Goal: Information Seeking & Learning: Learn about a topic

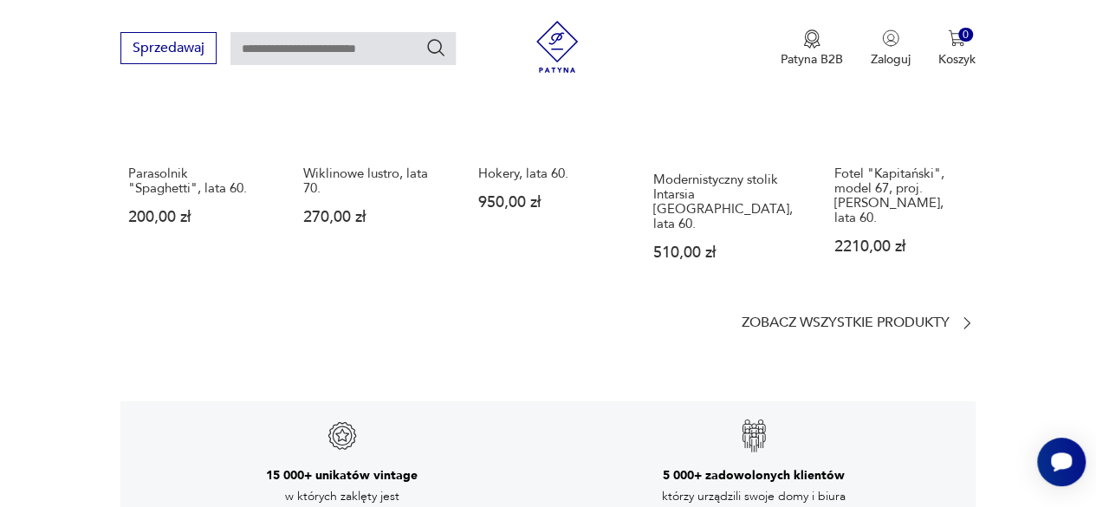
scroll to position [2828, 0]
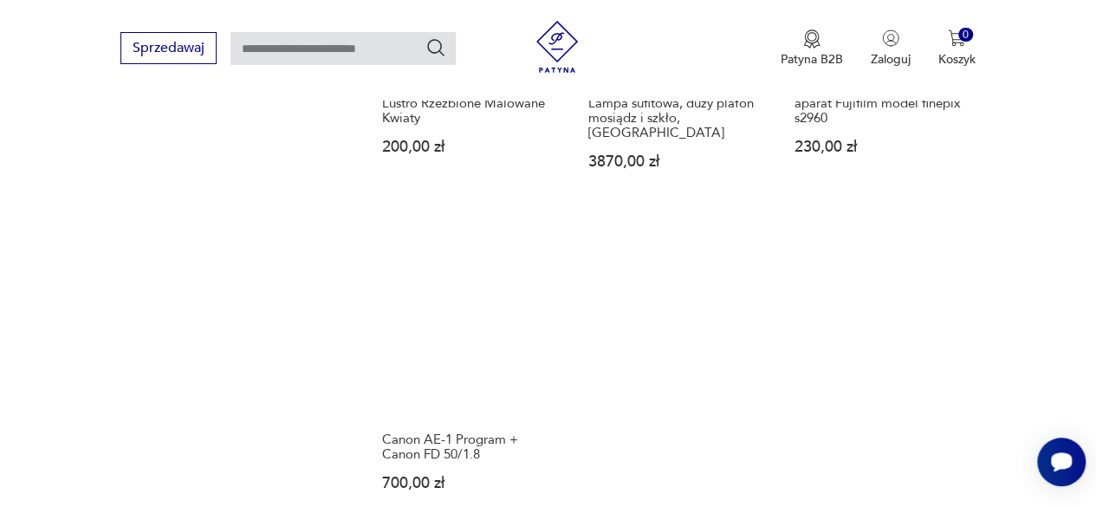
scroll to position [2298, 0]
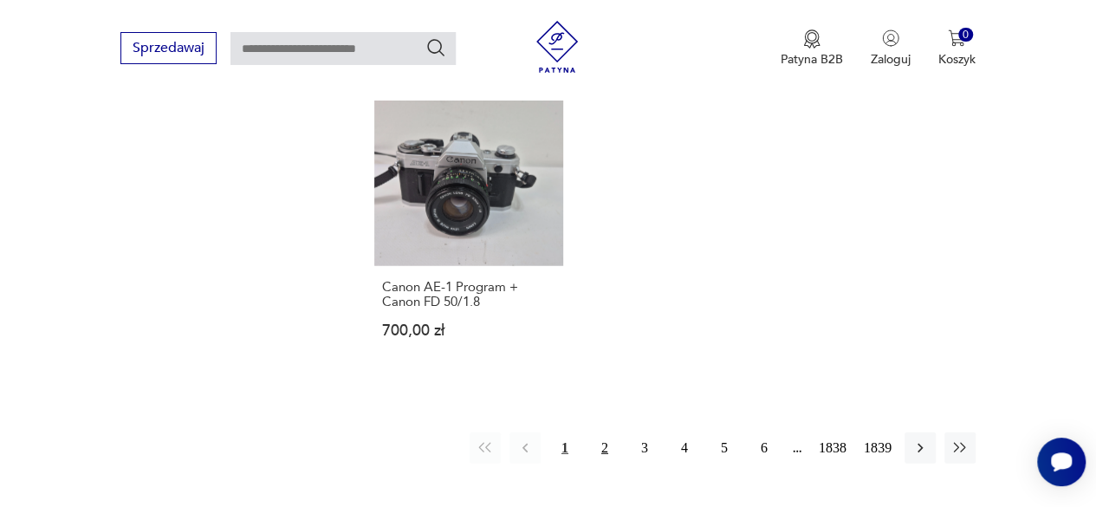
click at [606, 432] on button "2" at bounding box center [604, 447] width 31 height 31
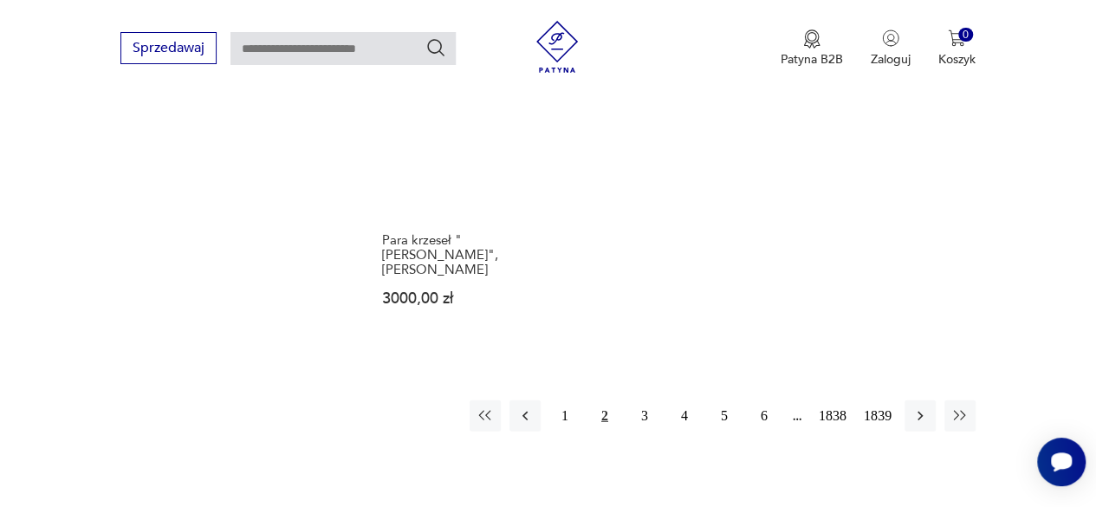
scroll to position [2187, 0]
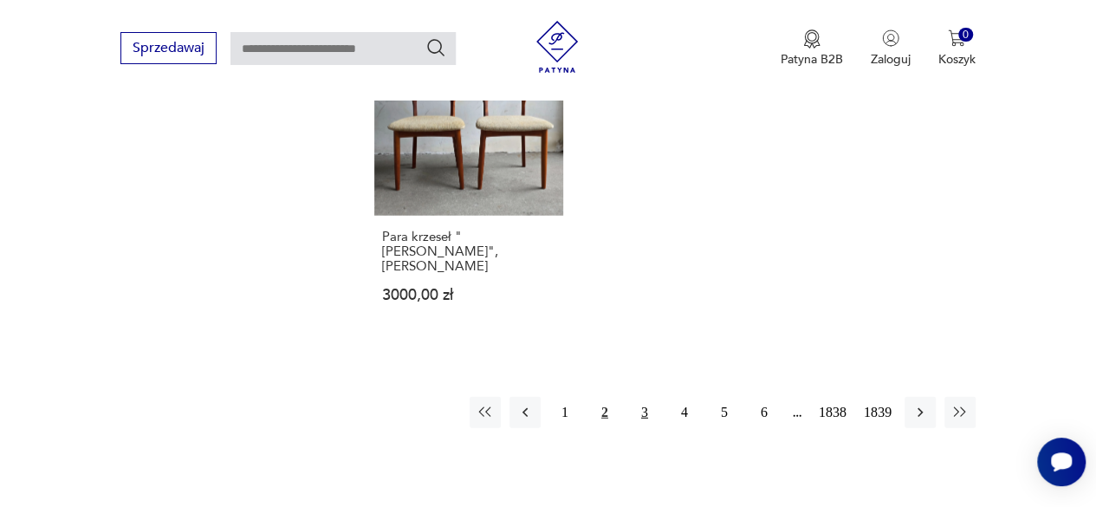
click at [643, 397] on button "3" at bounding box center [644, 412] width 31 height 31
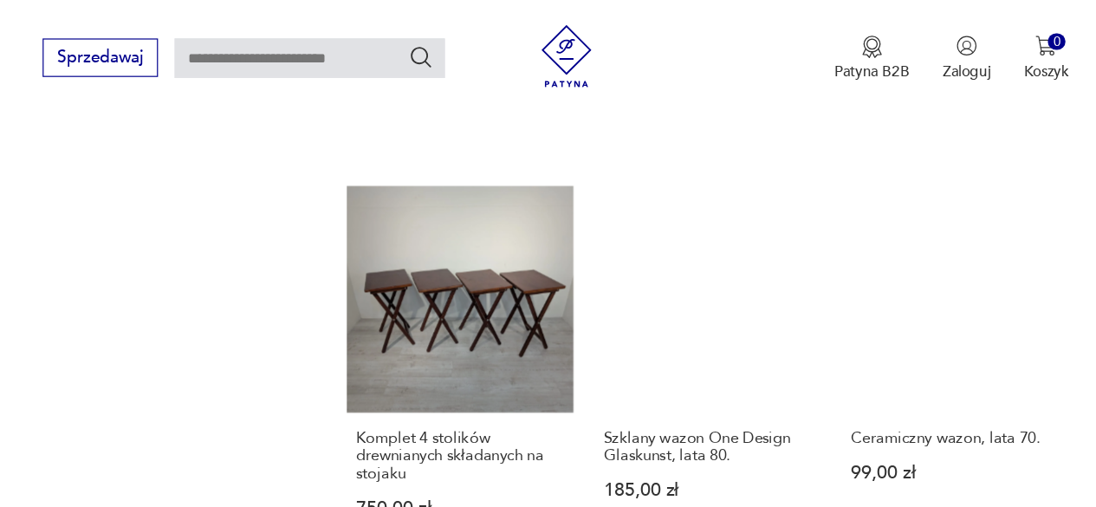
scroll to position [1391, 0]
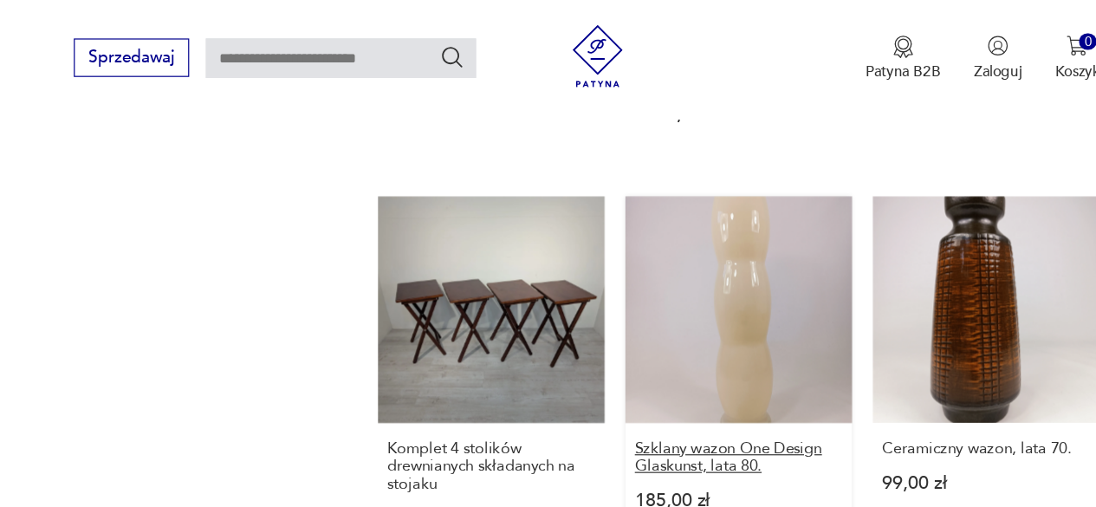
click at [730, 374] on h3 "Szklany wazon One Design Glaskunst, lata 80." at bounding box center [674, 380] width 173 height 29
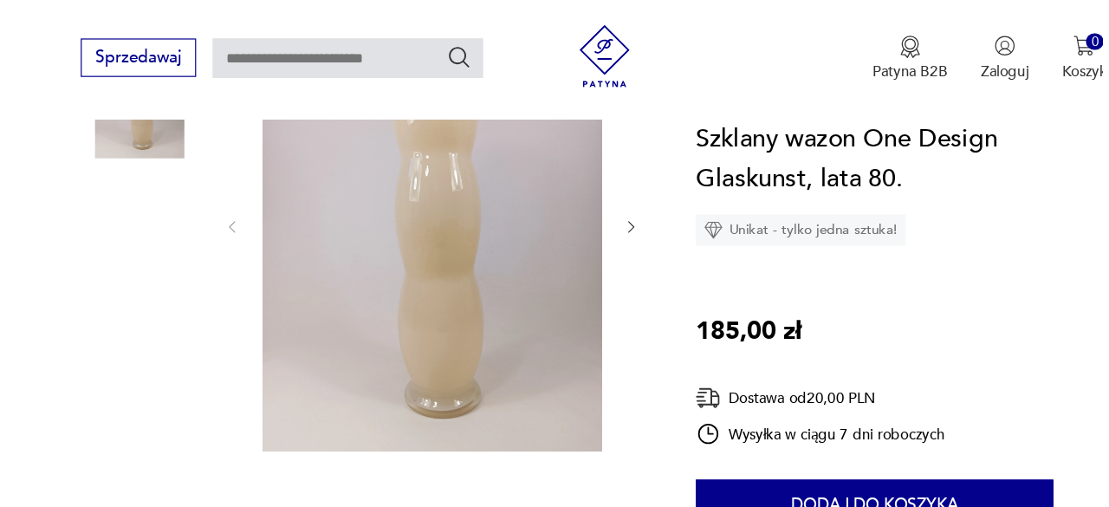
scroll to position [284, 0]
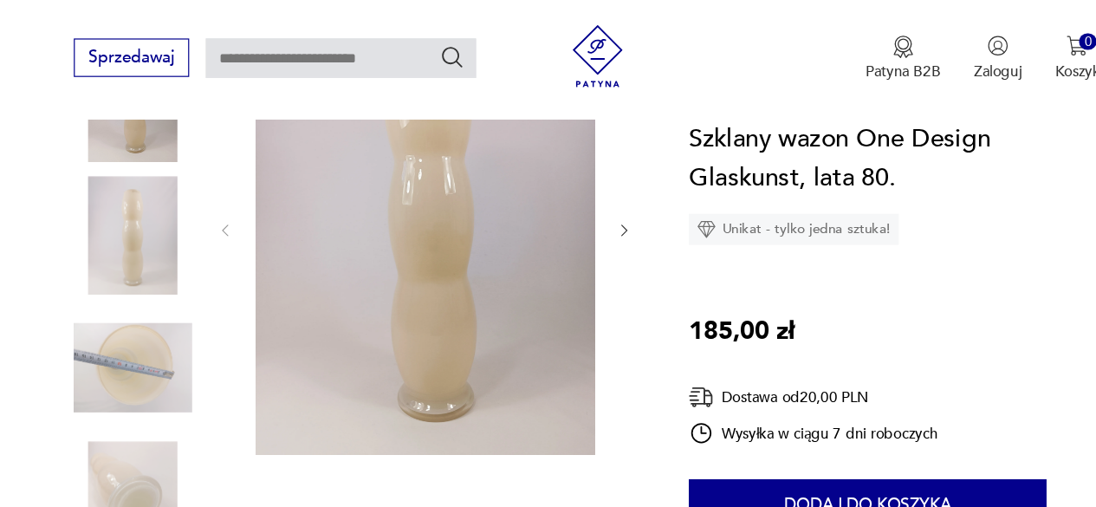
click at [449, 293] on img at bounding box center [413, 191] width 283 height 378
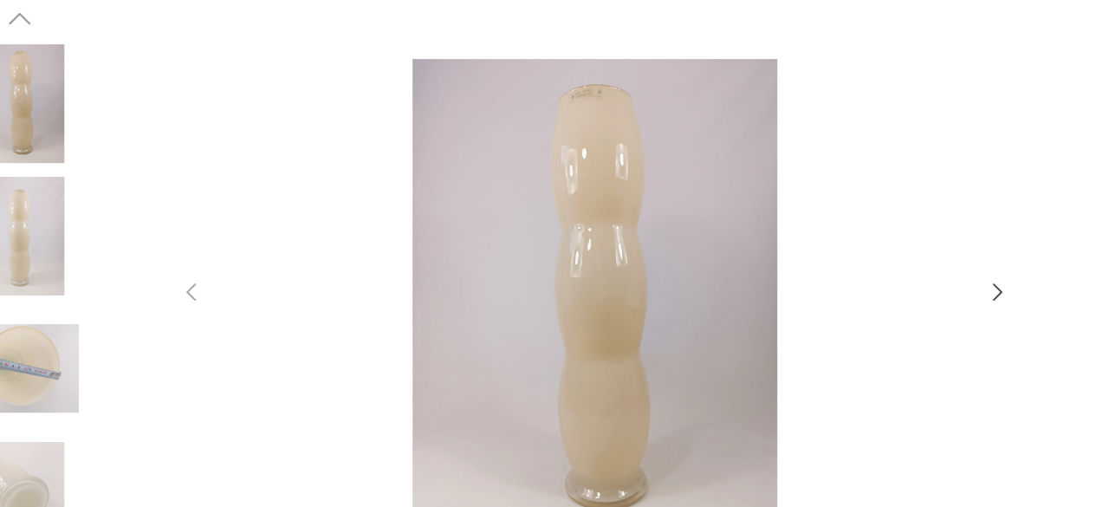
click at [891, 244] on icon "button" at bounding box center [890, 243] width 21 height 21
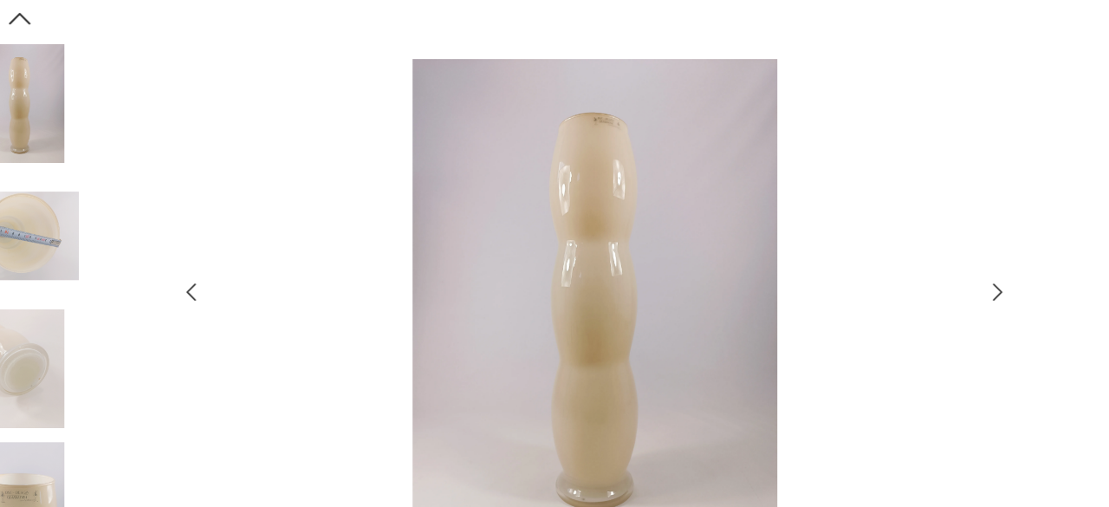
click at [893, 243] on icon "button" at bounding box center [891, 243] width 8 height 14
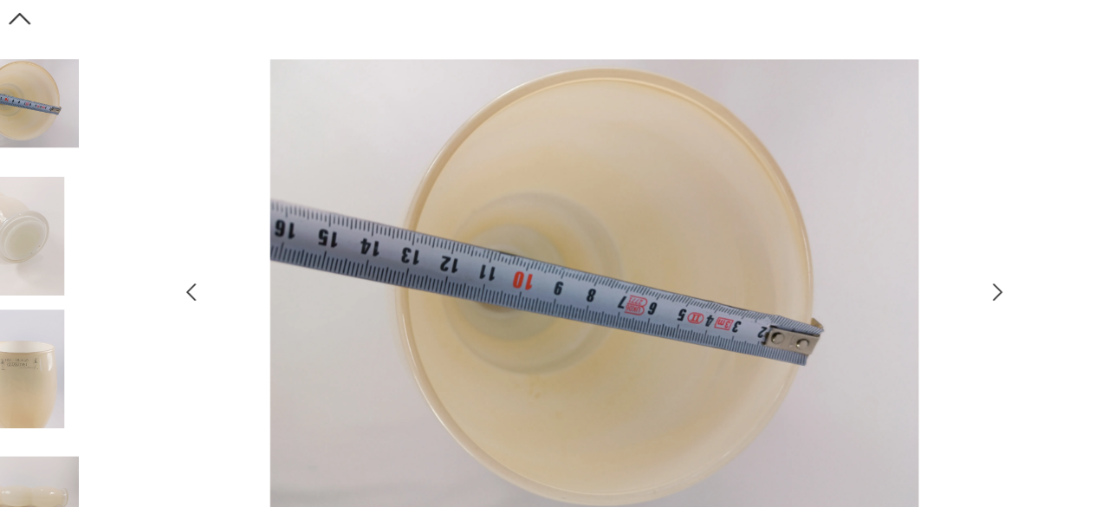
click at [887, 250] on icon "button" at bounding box center [891, 243] width 8 height 14
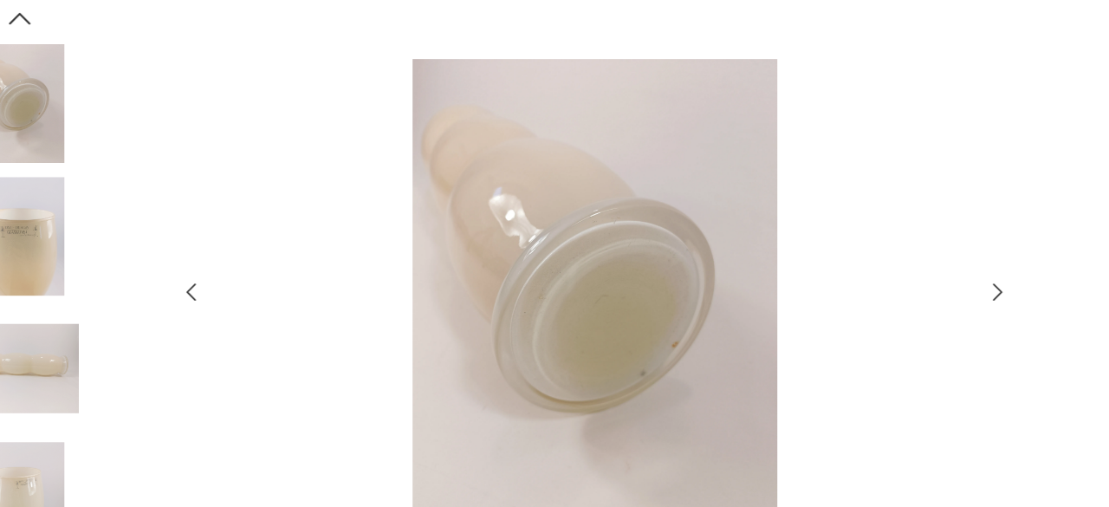
click at [891, 243] on icon "button" at bounding box center [890, 243] width 21 height 21
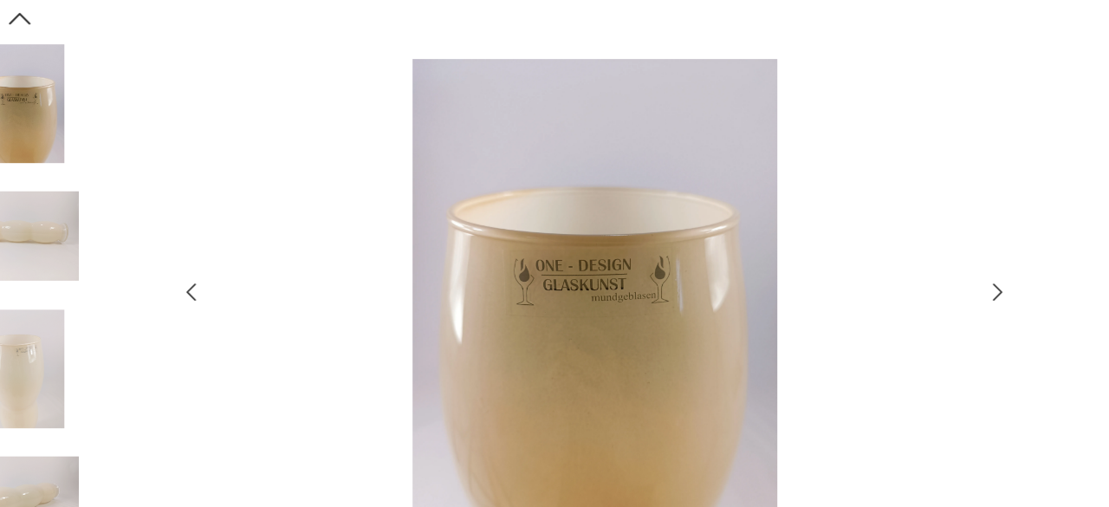
click at [892, 246] on icon "button" at bounding box center [890, 243] width 21 height 21
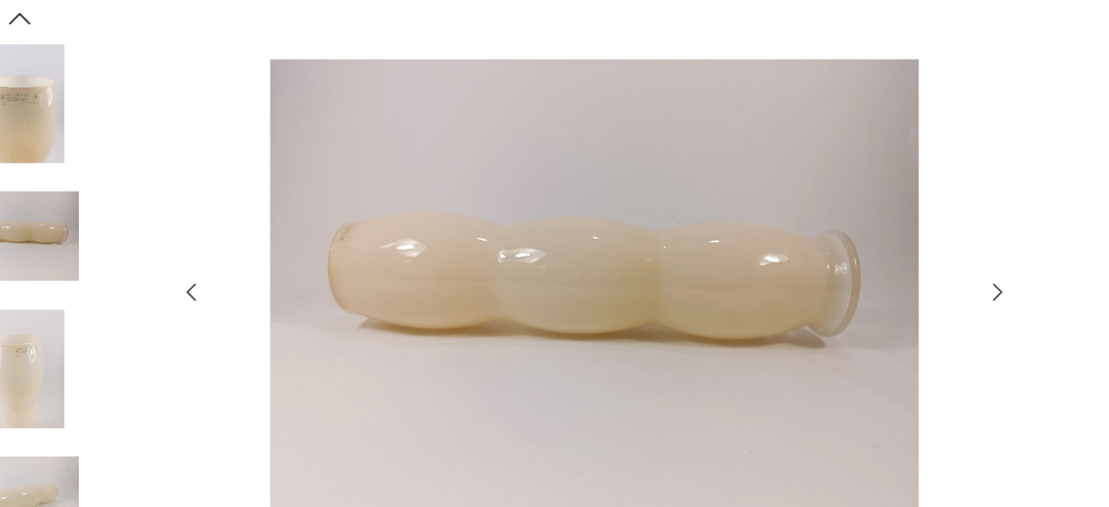
click at [891, 244] on icon "button" at bounding box center [890, 243] width 21 height 21
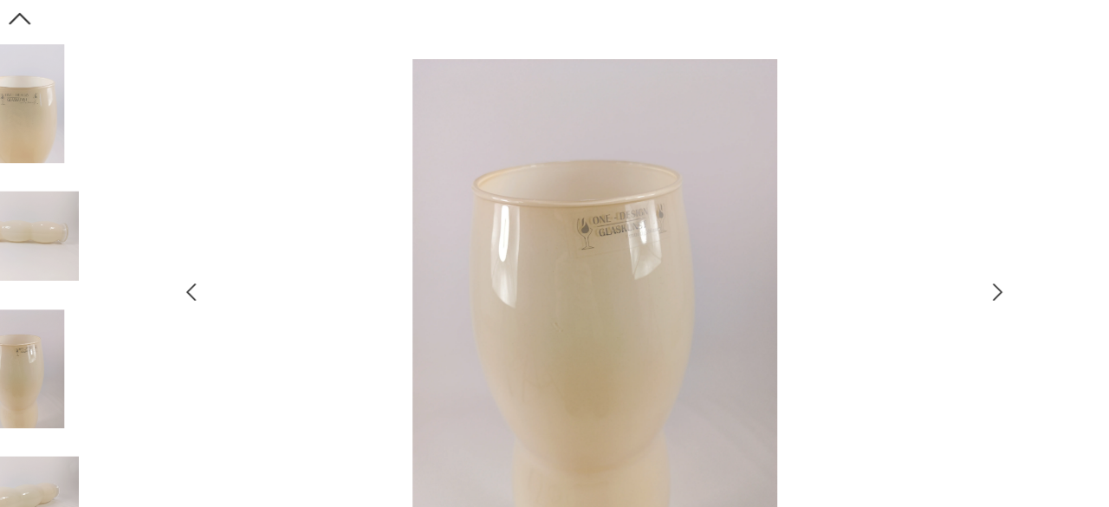
click at [893, 244] on icon "button" at bounding box center [890, 243] width 21 height 21
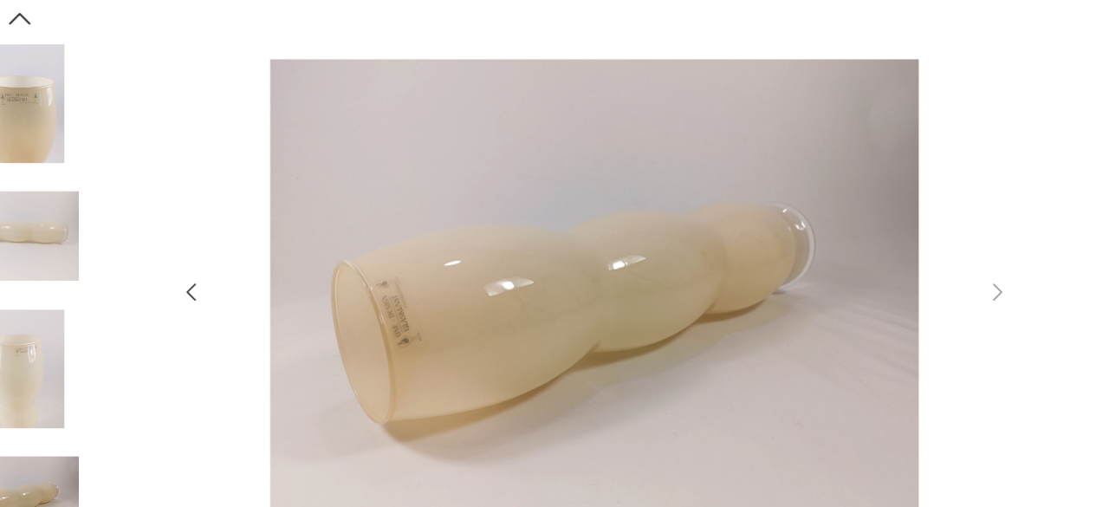
click at [651, 243] on img at bounding box center [554, 251] width 617 height 405
click at [218, 243] on icon "button" at bounding box center [218, 243] width 21 height 21
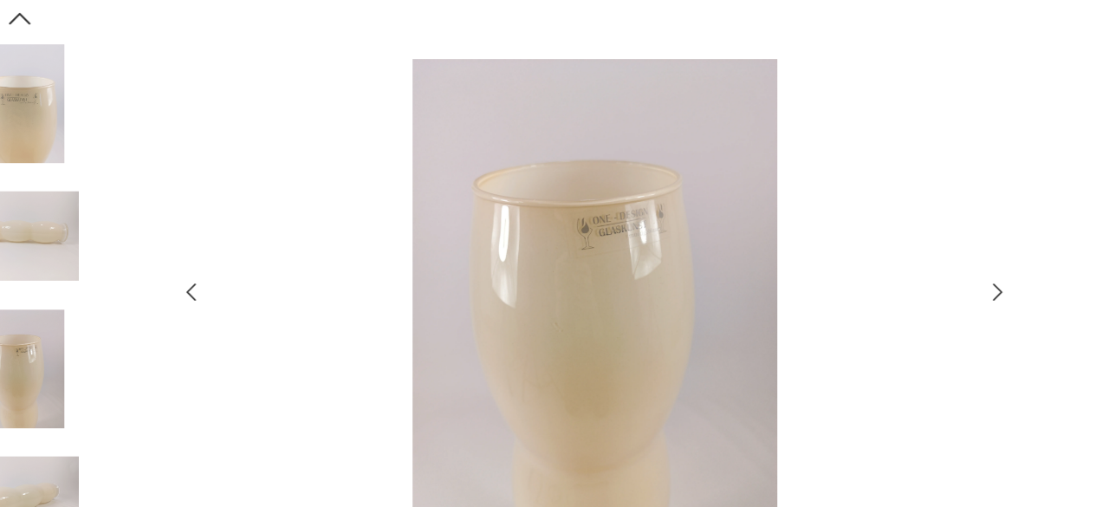
click at [234, 243] on div at bounding box center [554, 253] width 693 height 409
click at [224, 243] on icon "button" at bounding box center [218, 243] width 21 height 21
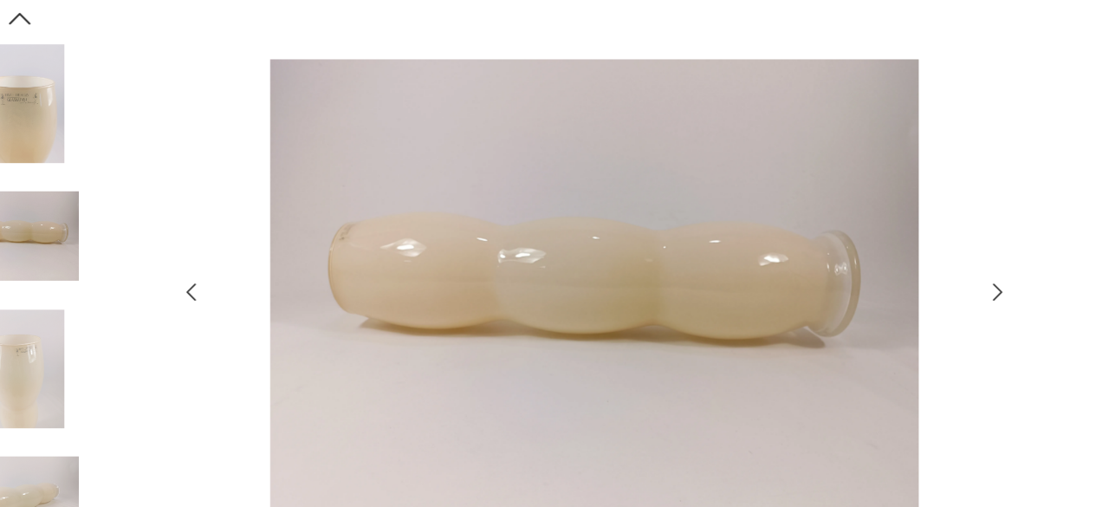
click at [224, 239] on icon "button" at bounding box center [218, 243] width 21 height 21
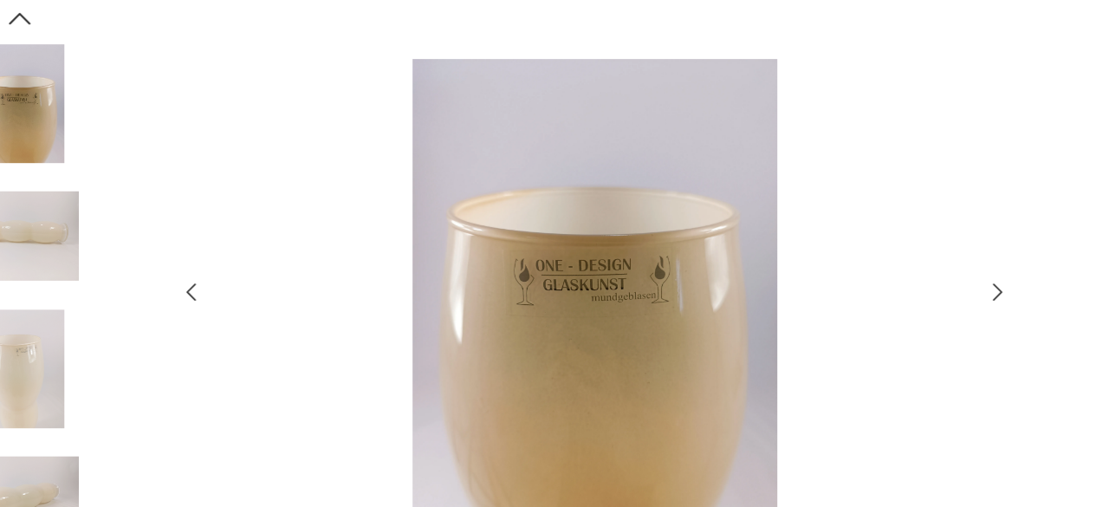
click at [218, 243] on icon "button" at bounding box center [218, 243] width 21 height 21
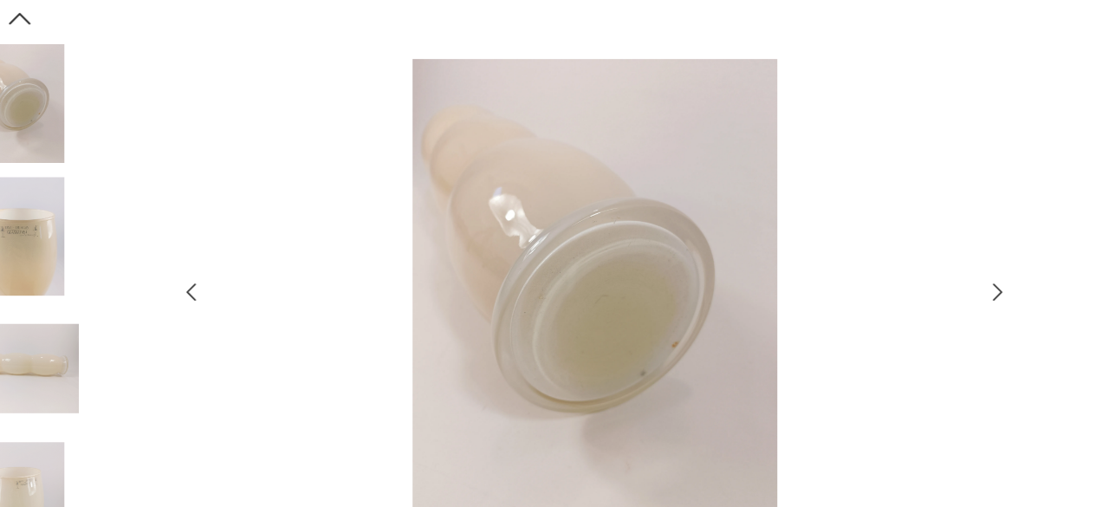
click at [218, 237] on icon "button" at bounding box center [218, 243] width 21 height 21
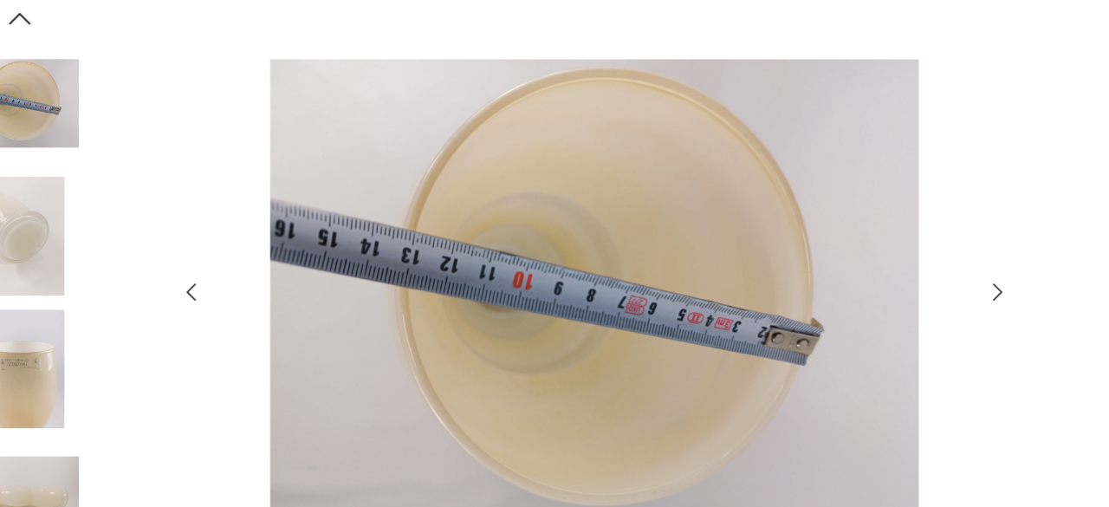
click at [222, 248] on icon "button" at bounding box center [218, 243] width 21 height 21
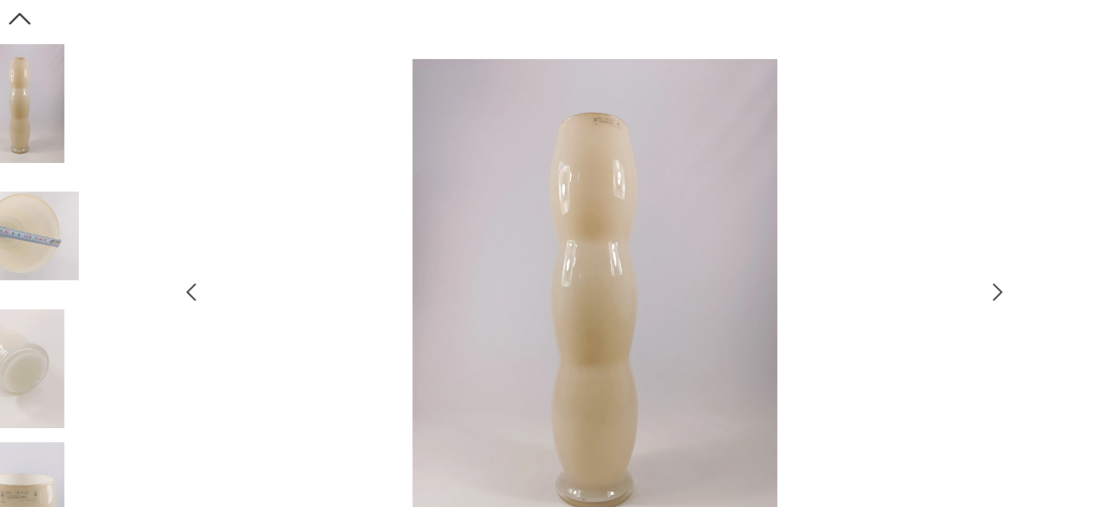
click at [224, 243] on icon "button" at bounding box center [218, 243] width 21 height 21
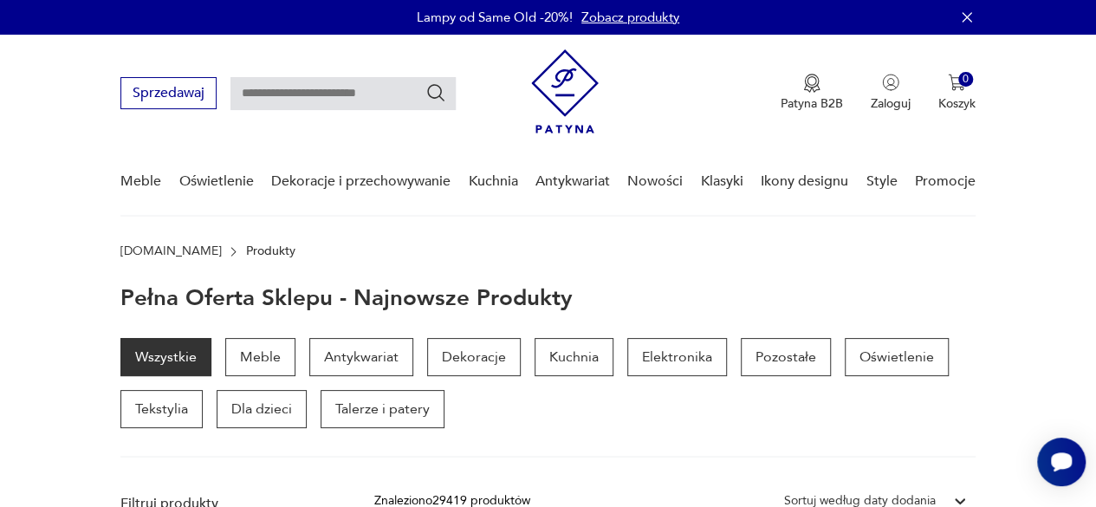
drag, startPoint x: 1101, startPoint y: 89, endPoint x: 1108, endPoint y: -27, distance: 116.3
